Goal: Information Seeking & Learning: Learn about a topic

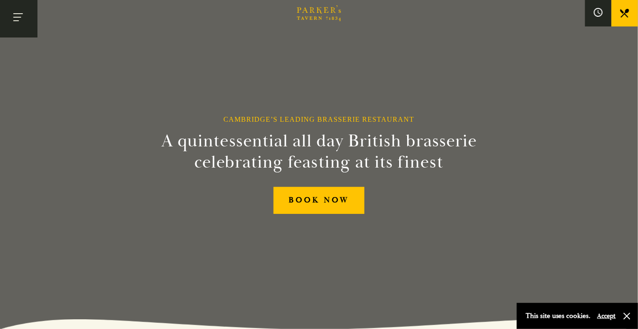
click at [16, 24] on button "Toggle navigation" at bounding box center [18, 18] width 37 height 37
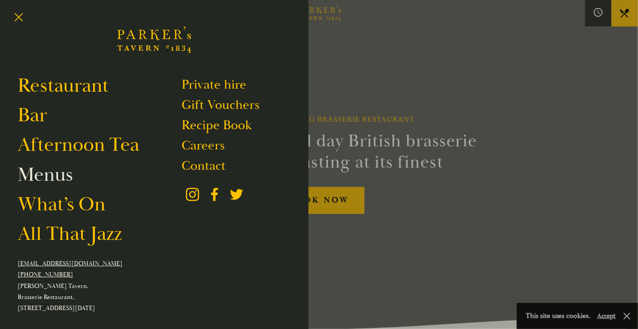
click at [48, 173] on link "Menus" at bounding box center [45, 174] width 55 height 25
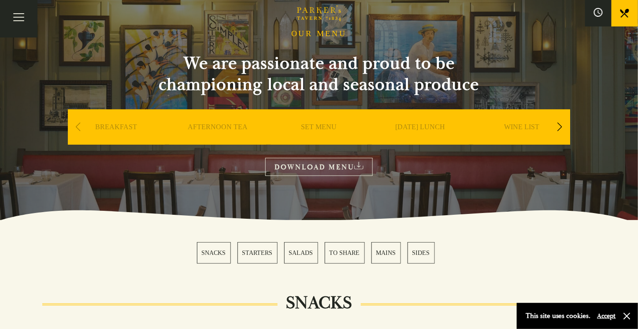
scroll to position [44, 0]
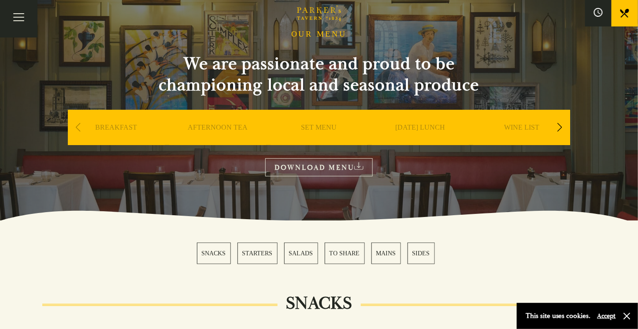
click at [126, 132] on link "BREAKFAST" at bounding box center [117, 140] width 42 height 35
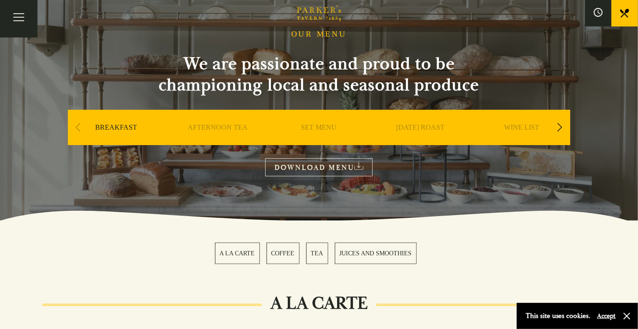
scroll to position [44, 0]
click at [318, 132] on link "SET MENU" at bounding box center [319, 140] width 36 height 35
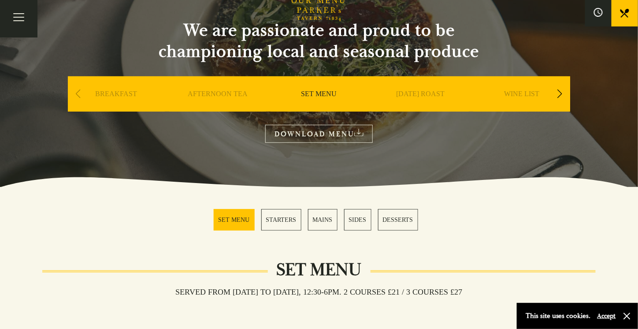
scroll to position [132, 0]
